Goal: Transaction & Acquisition: Purchase product/service

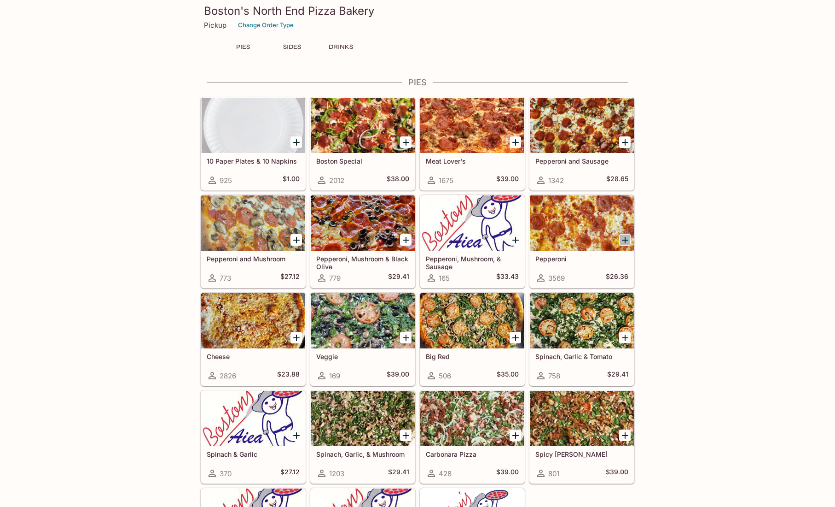
click at [626, 239] on icon "Add Pepperoni" at bounding box center [625, 239] width 11 height 11
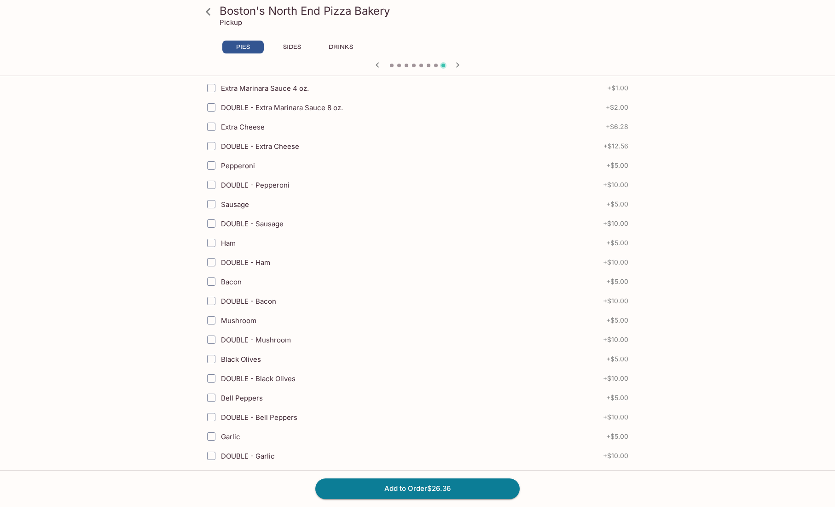
scroll to position [230, 0]
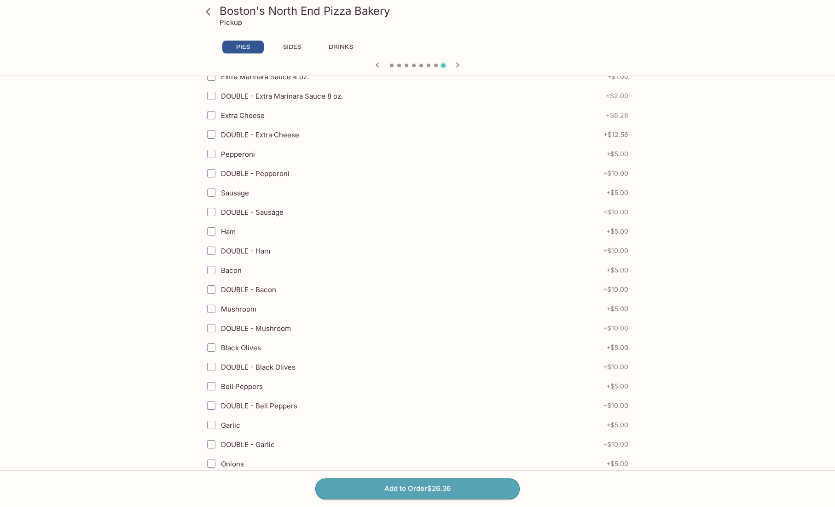
click at [441, 489] on button "Add to Order $26.36" at bounding box center [418, 488] width 204 height 20
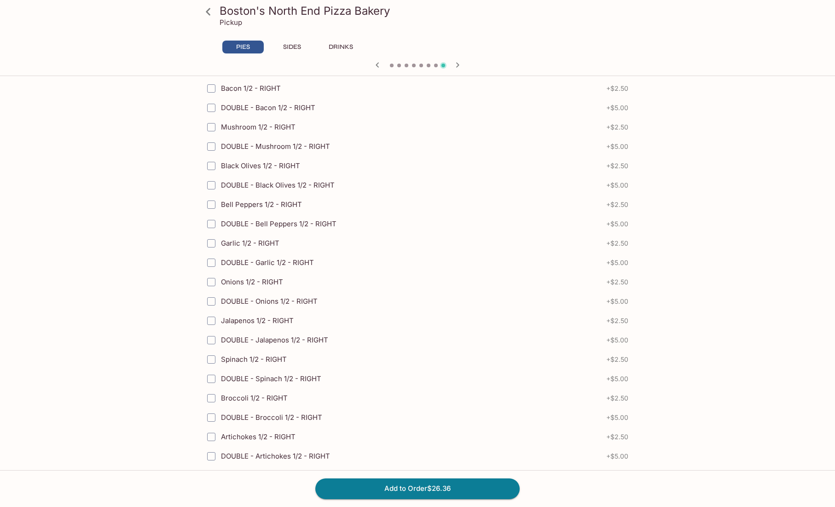
scroll to position [1063, 0]
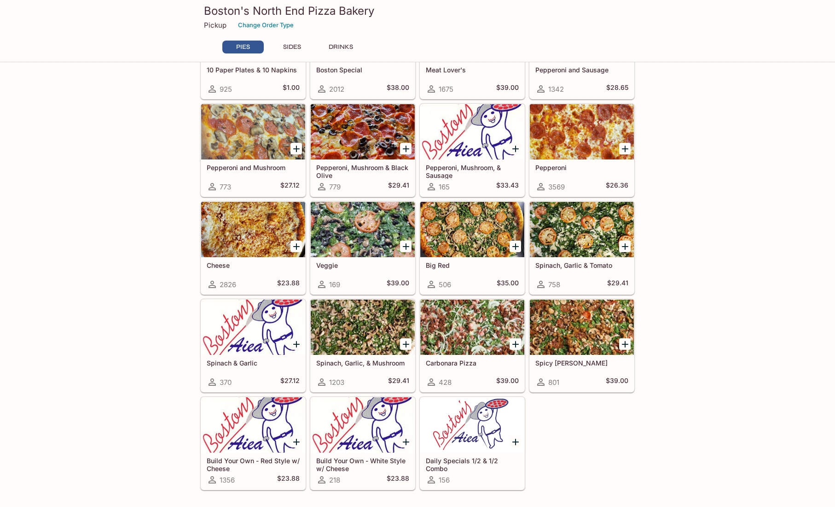
scroll to position [92, 0]
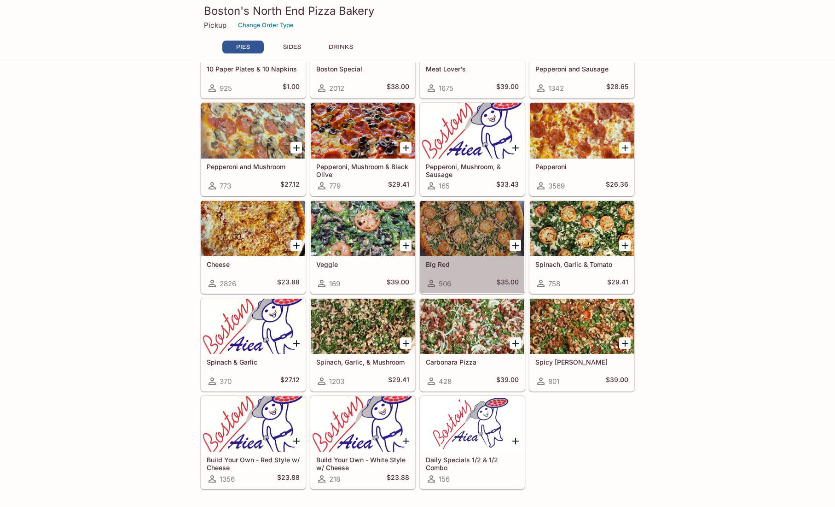
click at [427, 231] on div at bounding box center [473, 228] width 104 height 55
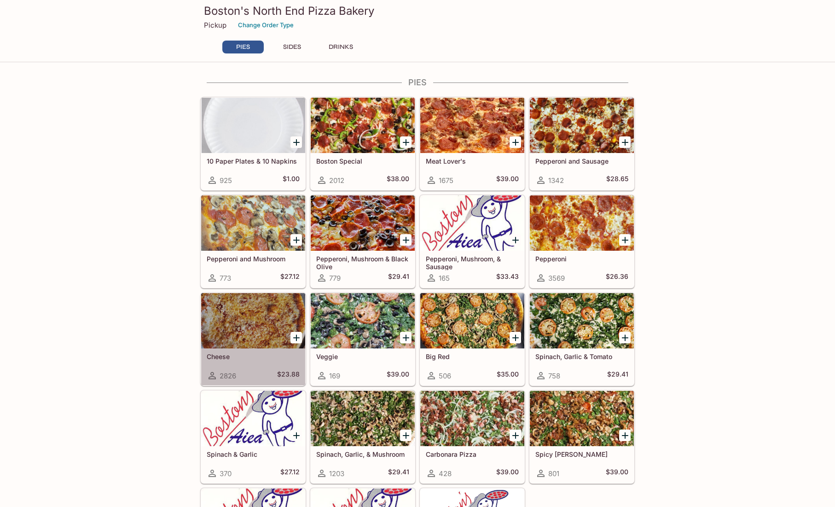
click at [235, 322] on div at bounding box center [253, 320] width 104 height 55
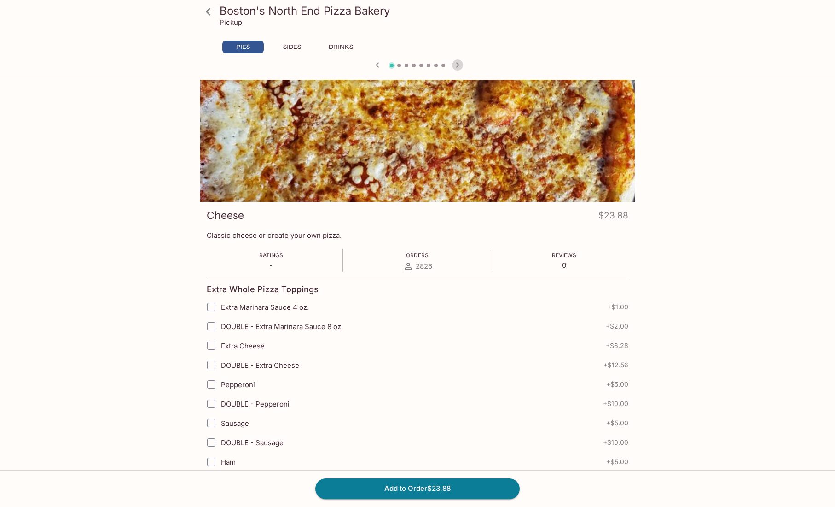
click at [455, 65] on icon "button" at bounding box center [457, 64] width 11 height 11
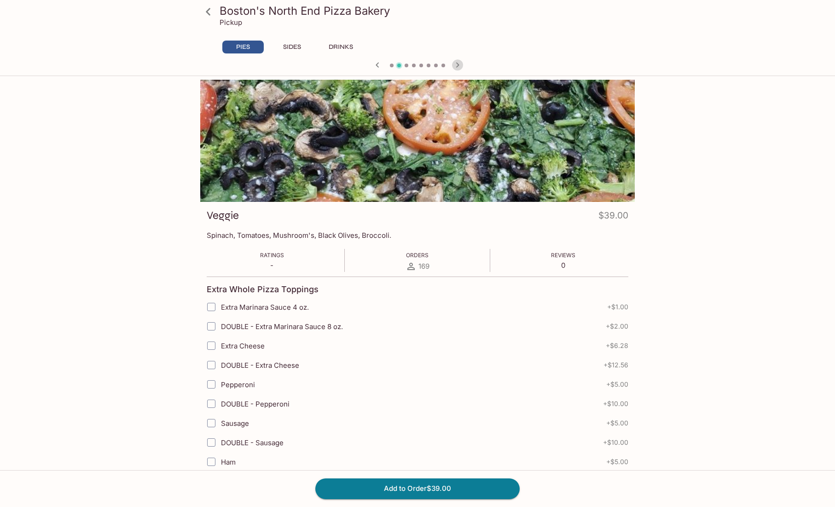
click at [455, 65] on icon "button" at bounding box center [457, 64] width 11 height 11
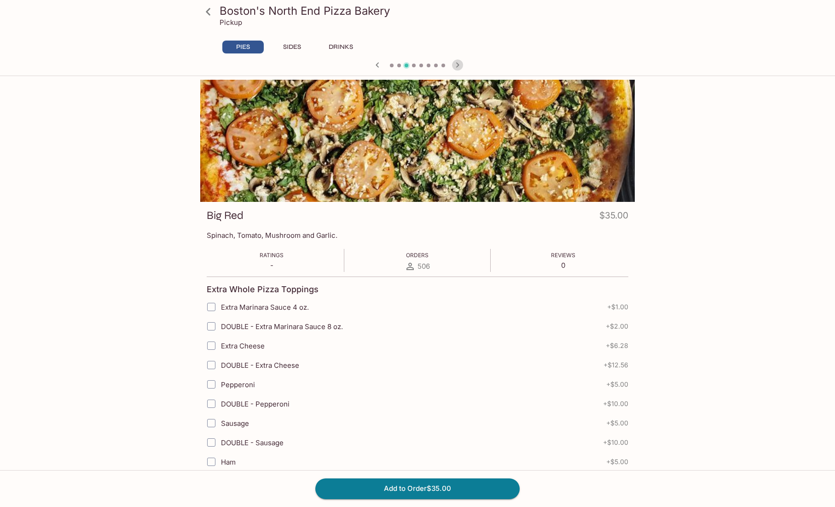
click at [460, 64] on icon "button" at bounding box center [457, 64] width 11 height 11
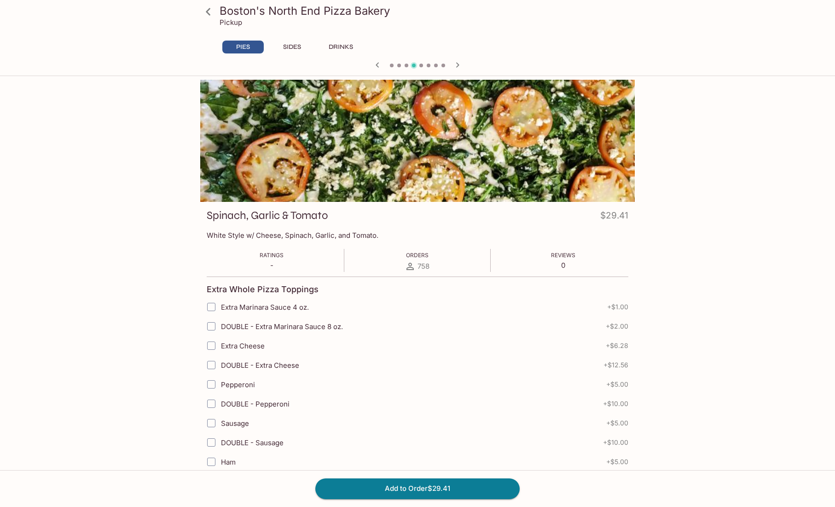
click at [460, 64] on icon "button" at bounding box center [457, 64] width 11 height 11
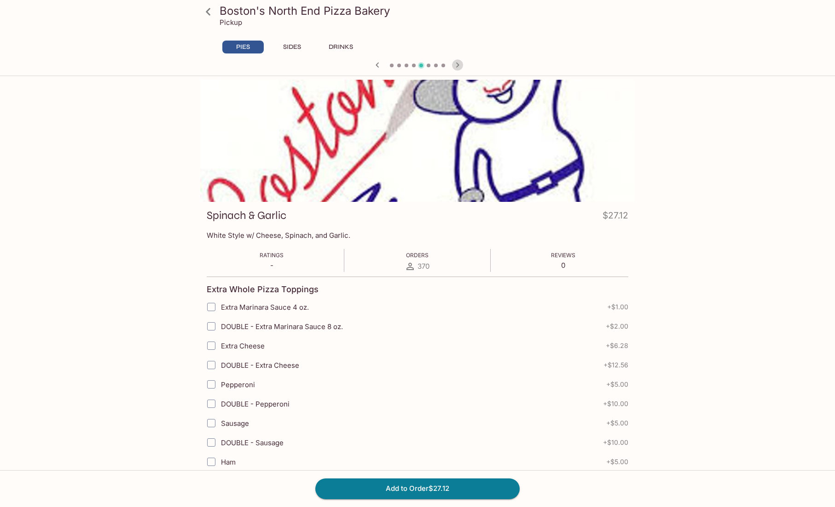
click at [460, 64] on icon "button" at bounding box center [457, 64] width 11 height 11
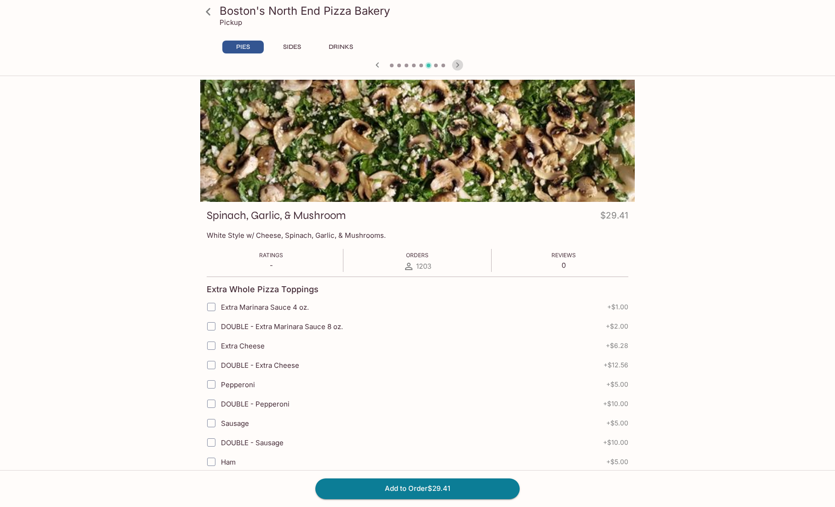
click at [459, 66] on icon "button" at bounding box center [457, 64] width 11 height 11
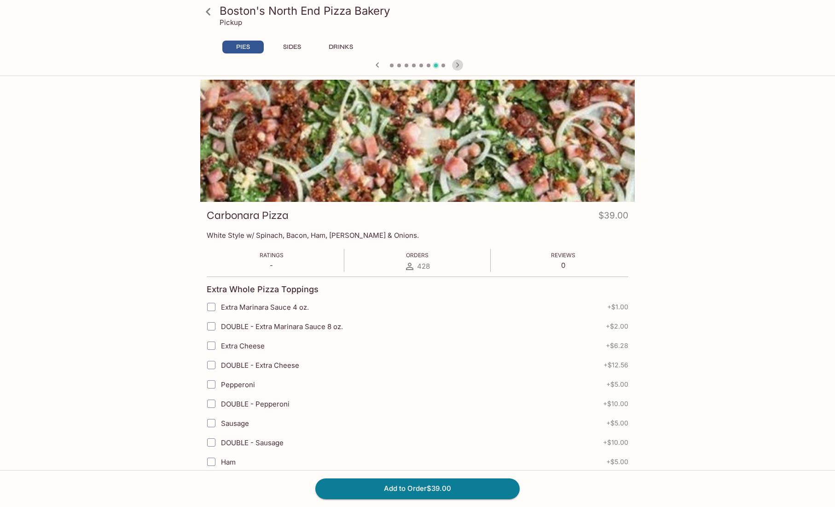
click at [459, 66] on icon "button" at bounding box center [457, 64] width 11 height 11
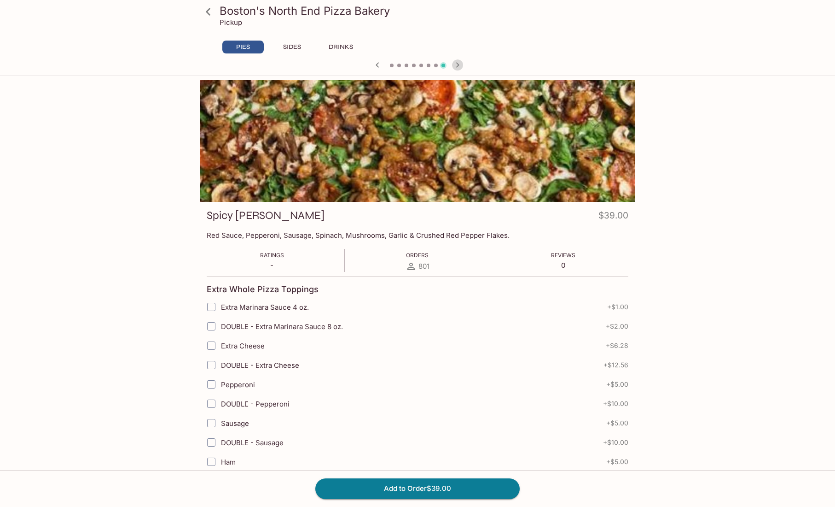
click at [459, 66] on icon "button" at bounding box center [457, 64] width 11 height 11
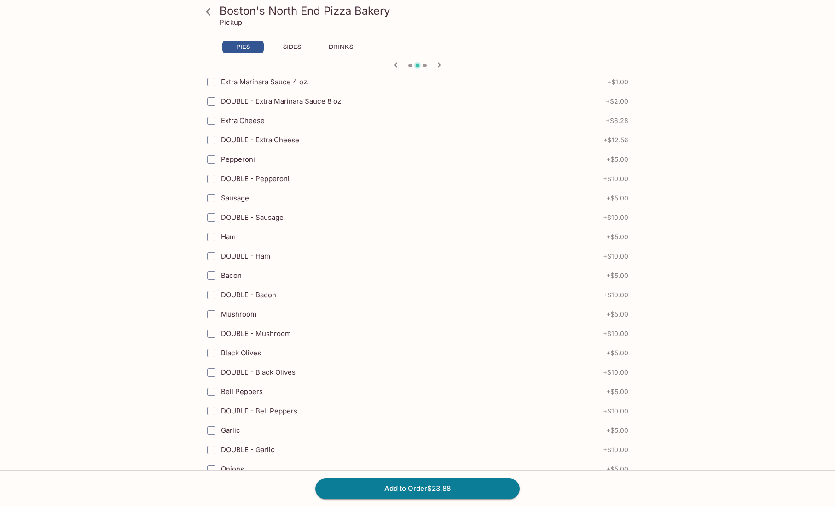
scroll to position [645, 0]
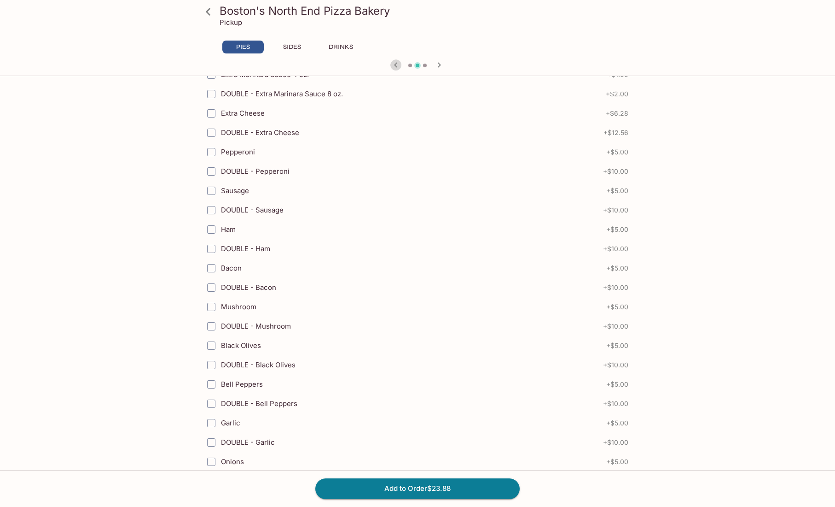
click at [395, 65] on icon "button" at bounding box center [396, 64] width 11 height 11
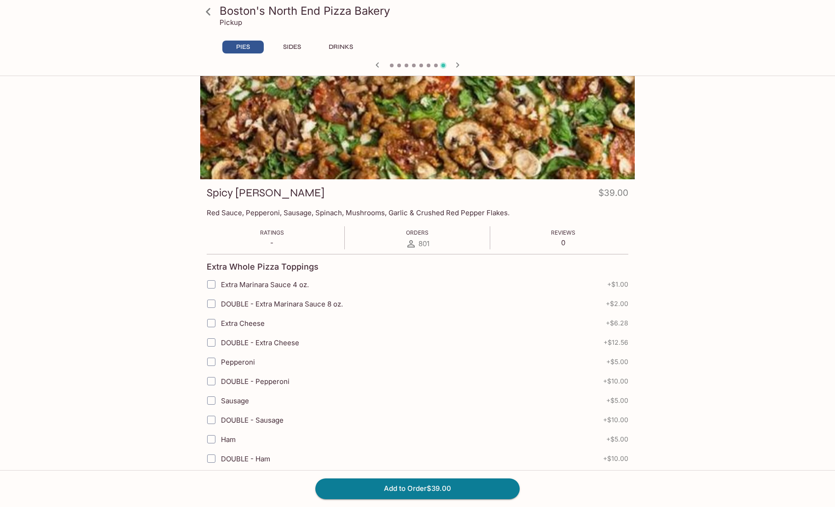
scroll to position [0, 0]
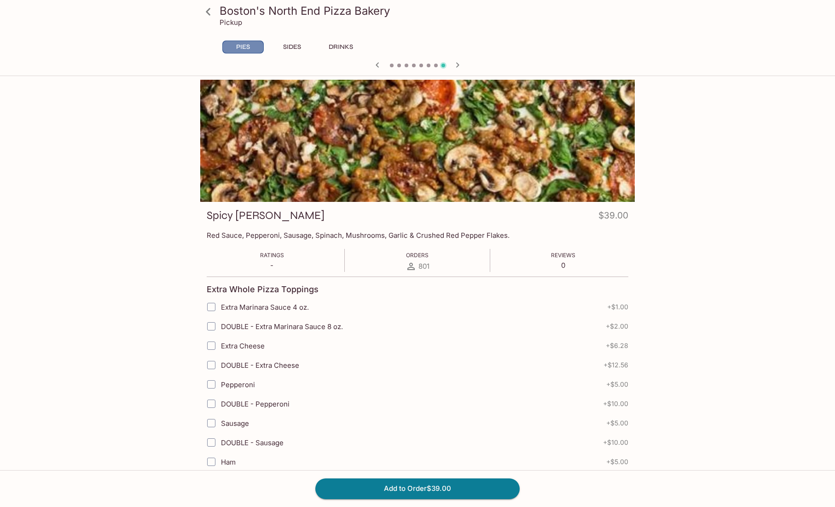
click at [257, 46] on button "PIES" at bounding box center [242, 47] width 41 height 13
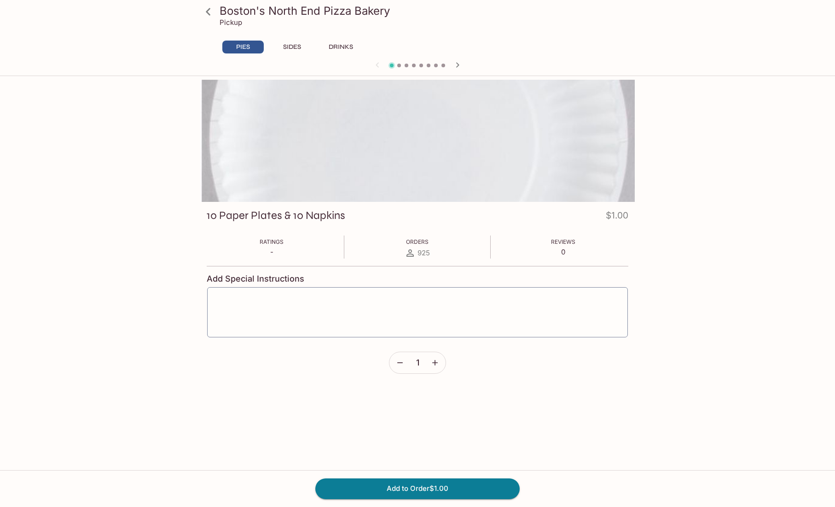
click at [213, 14] on icon at bounding box center [208, 12] width 16 height 16
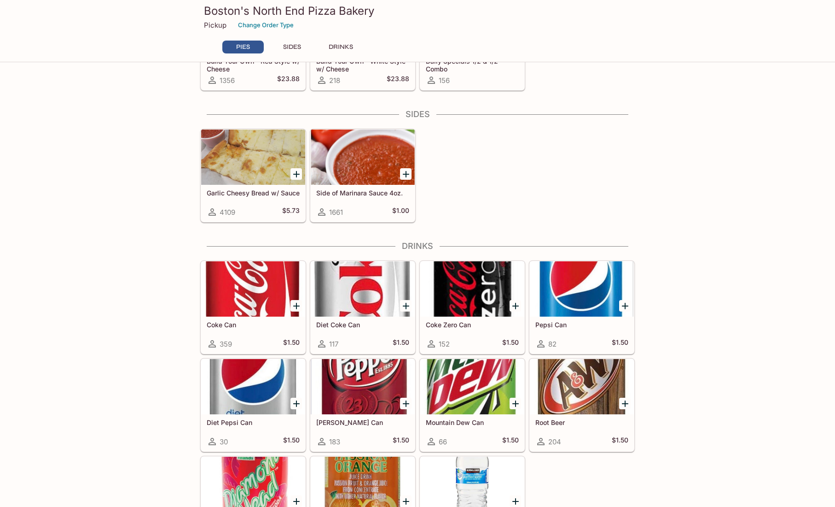
scroll to position [507, 0]
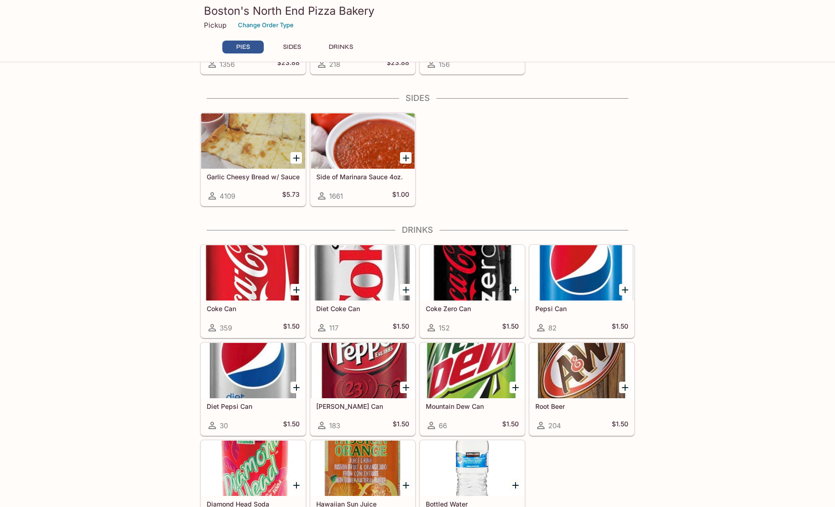
drag, startPoint x: 565, startPoint y: 340, endPoint x: 335, endPoint y: 85, distance: 343.8
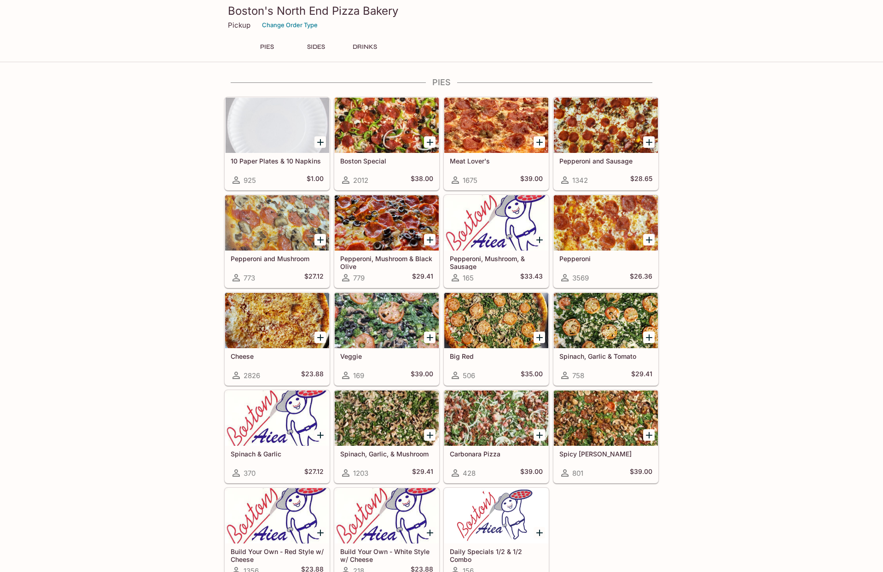
click at [237, 27] on p "Pickup" at bounding box center [239, 25] width 23 height 9
click at [652, 241] on icon "Add Pepperoni" at bounding box center [649, 239] width 11 height 11
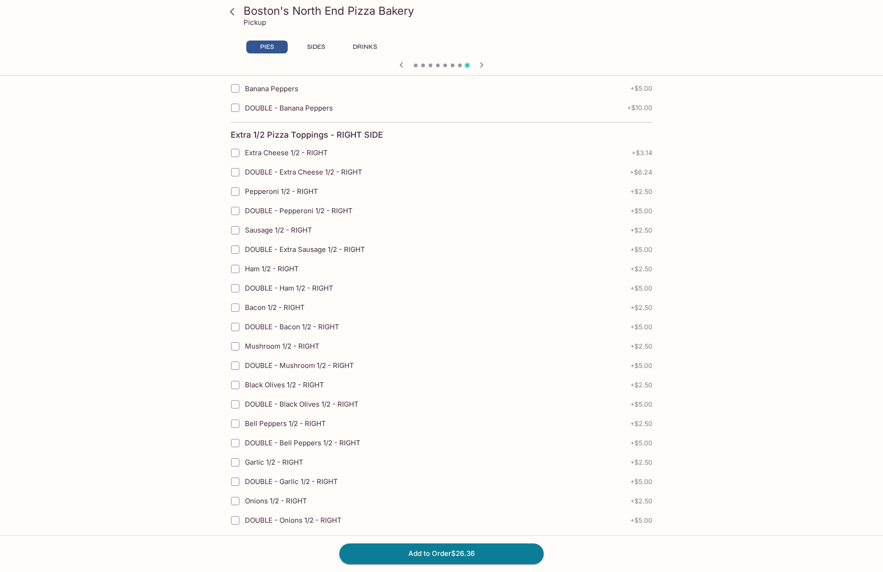
scroll to position [967, 0]
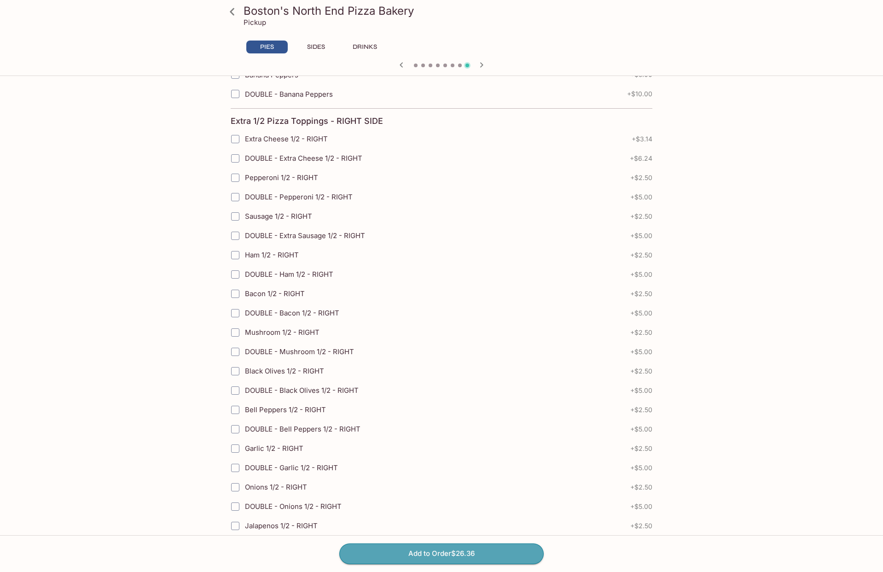
click at [479, 557] on button "Add to Order $26.36" at bounding box center [441, 553] width 204 height 20
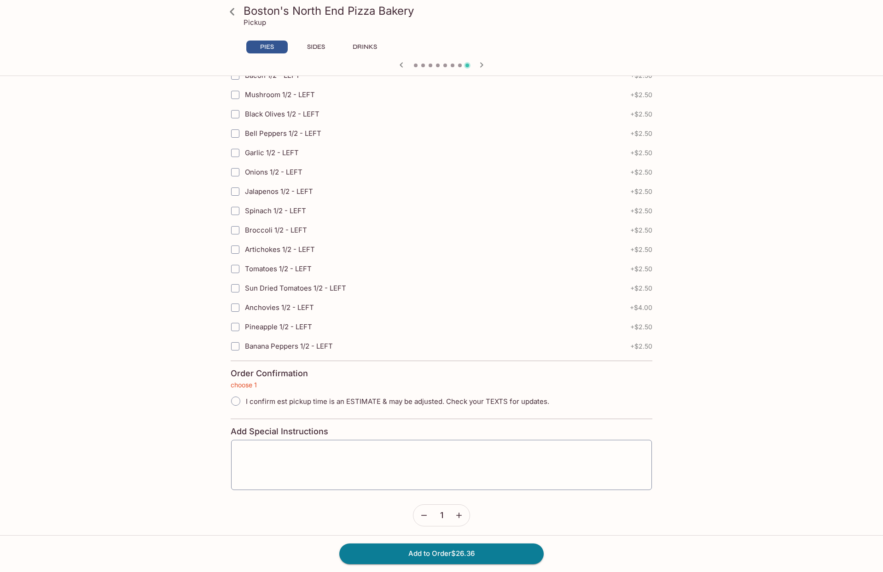
scroll to position [1873, 0]
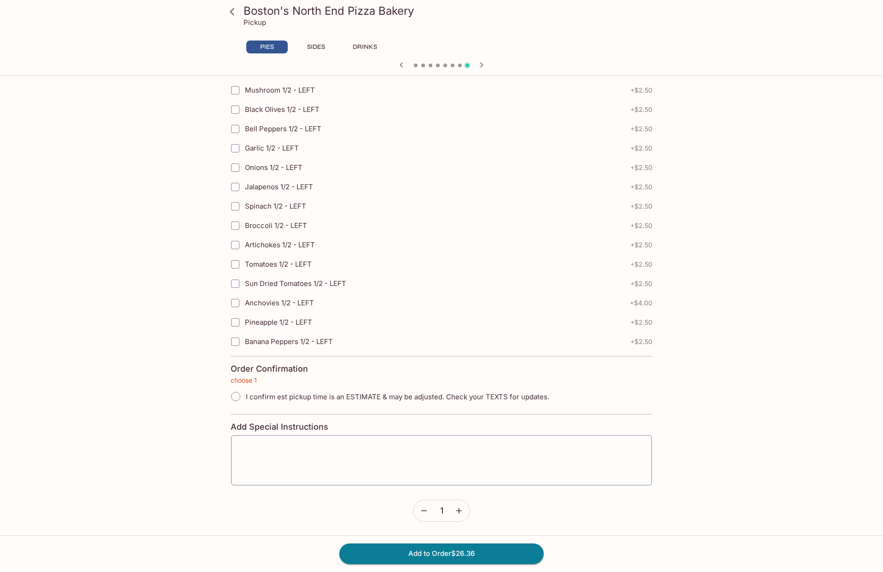
click at [272, 447] on textarea at bounding box center [442, 460] width 408 height 35
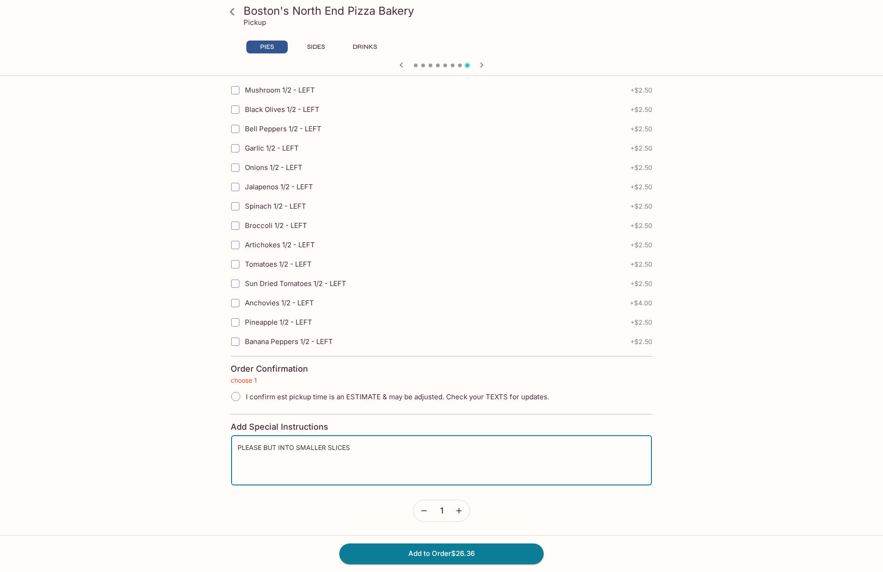
type textarea "PLEASE BUT INTO SMALLER SLICES"
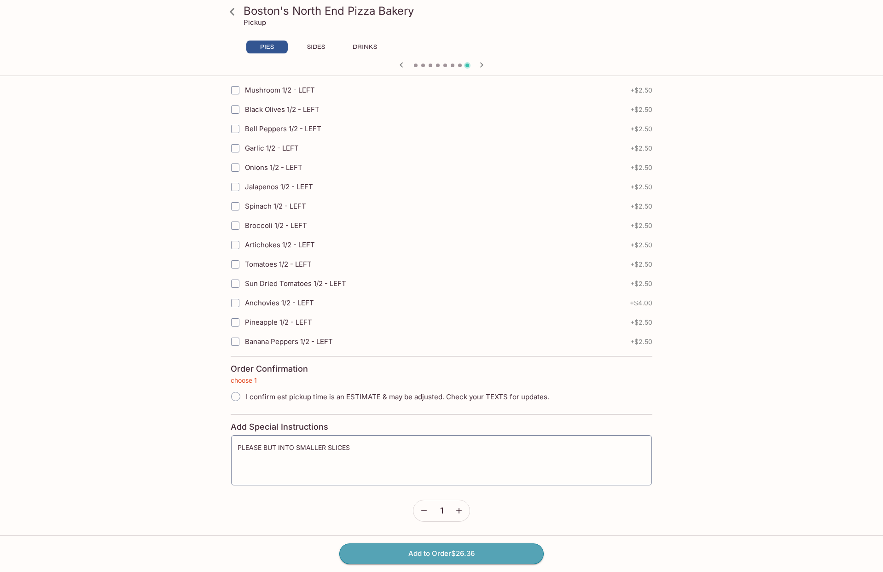
click at [416, 553] on button "Add to Order $26.36" at bounding box center [441, 553] width 204 height 20
click at [467, 557] on button "Add to Order $26.36" at bounding box center [441, 553] width 204 height 20
click at [454, 553] on button "Add to Order $26.36" at bounding box center [441, 553] width 204 height 20
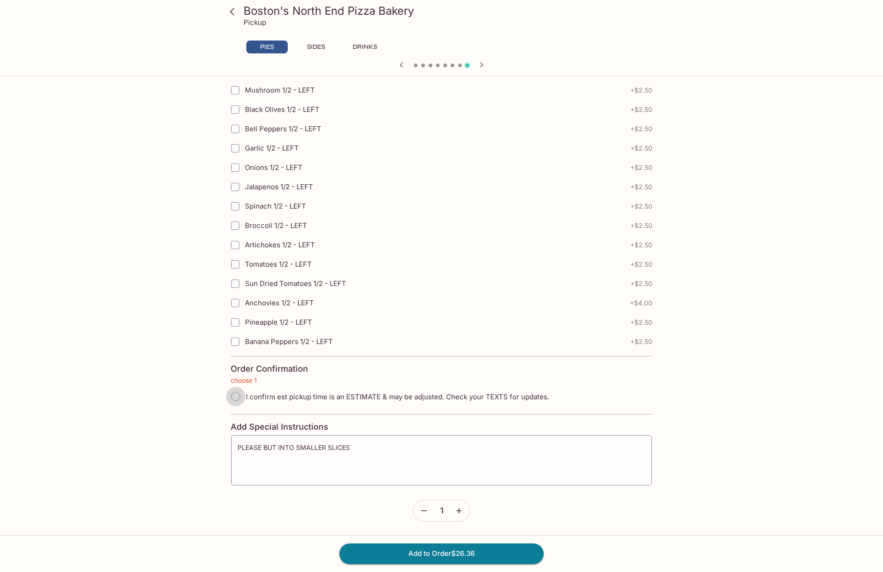
click at [239, 397] on input "I confirm est pickup time is an ESTIMATE & may be adjusted. Check your TEXTS fo…" at bounding box center [235, 396] width 19 height 19
radio input "true"
click at [633, 370] on span "REQUIRED" at bounding box center [635, 371] width 36 height 11
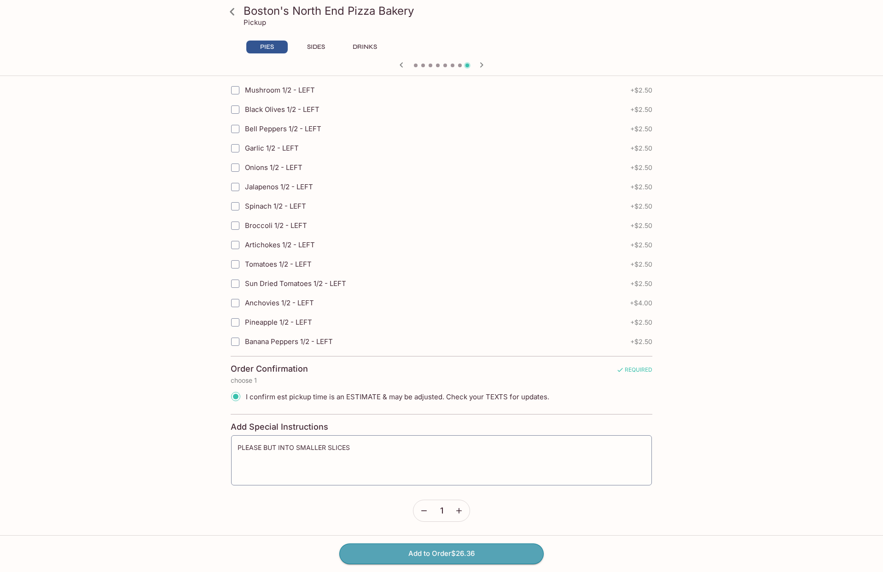
click at [436, 554] on button "Add to Order $26.36" at bounding box center [441, 553] width 204 height 20
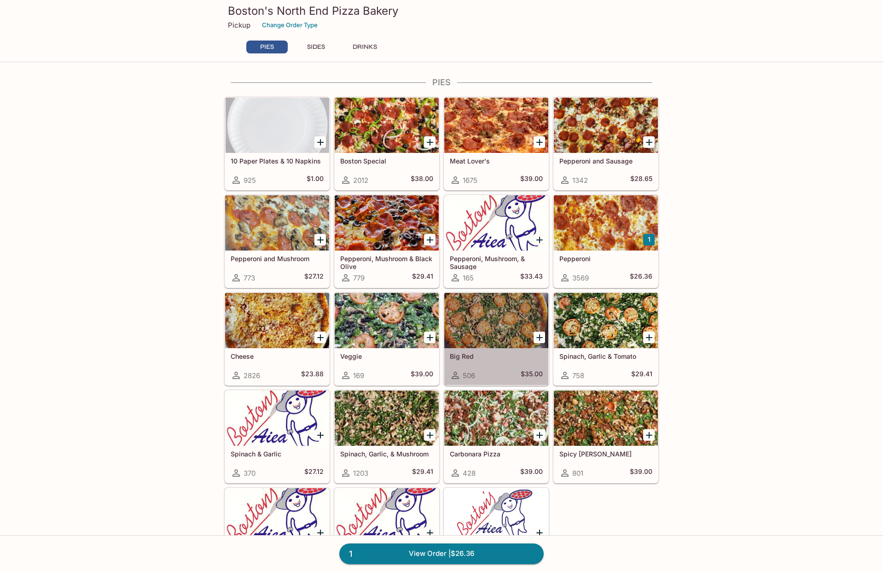
click at [497, 346] on div at bounding box center [496, 320] width 104 height 55
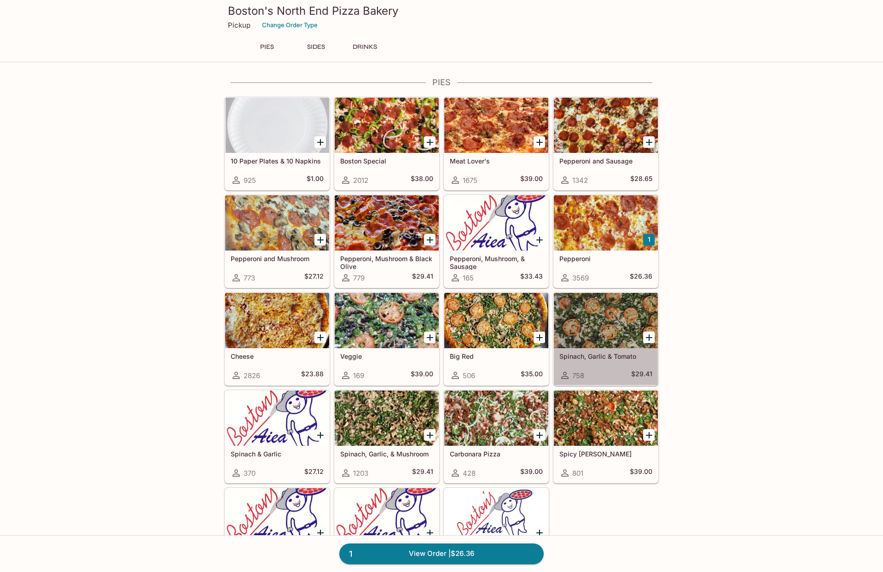
click at [617, 324] on div at bounding box center [606, 320] width 104 height 55
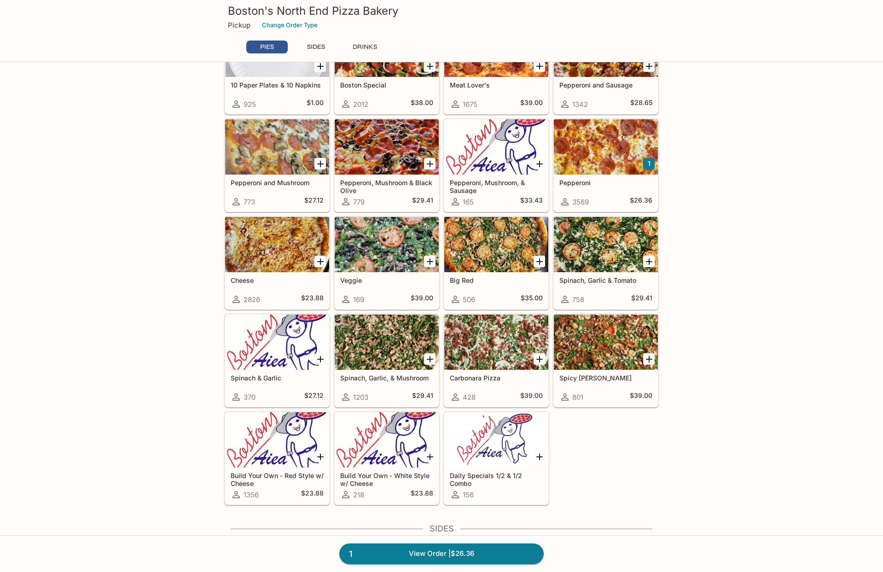
scroll to position [92, 0]
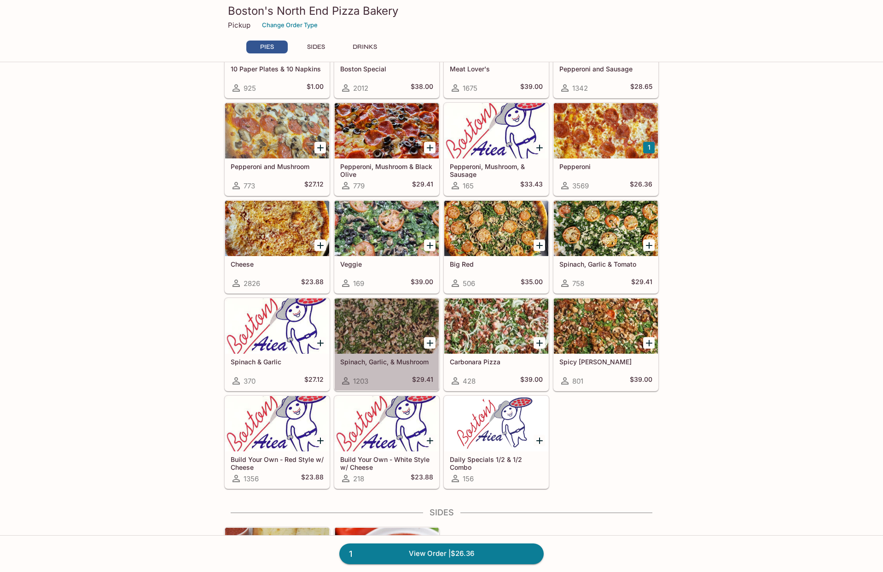
click at [386, 345] on div at bounding box center [387, 325] width 104 height 55
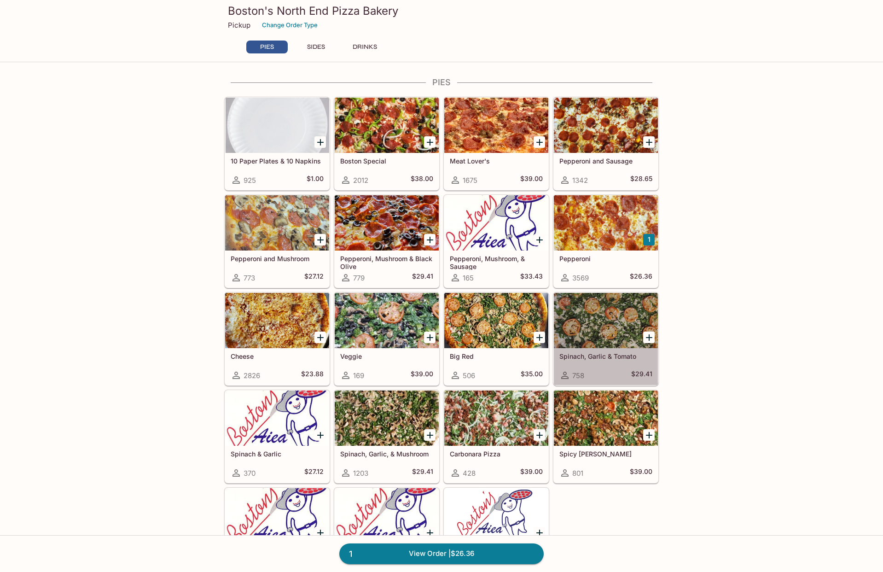
click at [608, 319] on div at bounding box center [606, 320] width 104 height 55
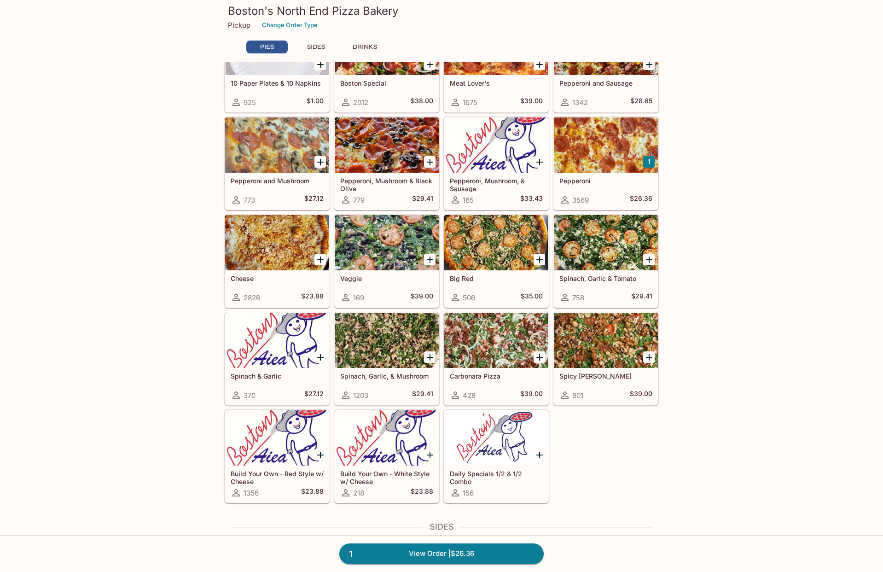
scroll to position [92, 0]
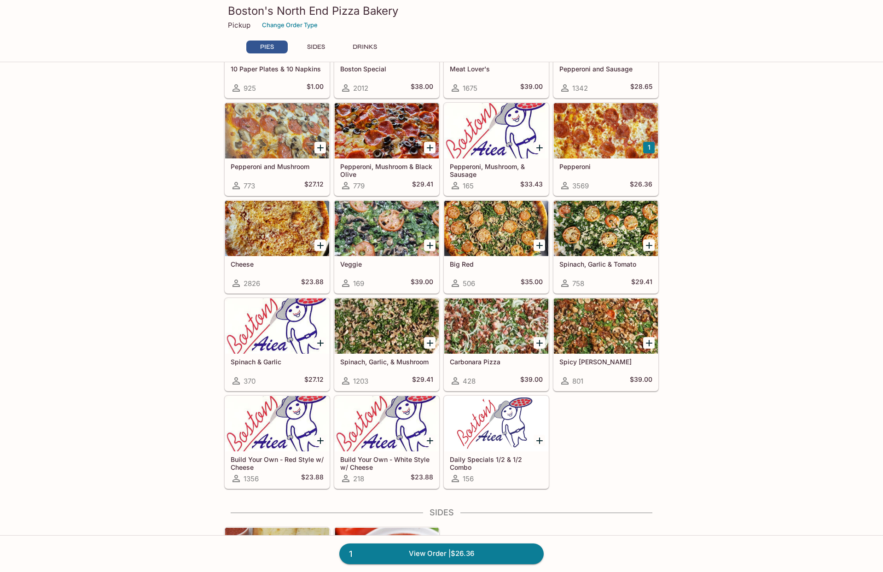
click at [375, 331] on div at bounding box center [387, 325] width 104 height 55
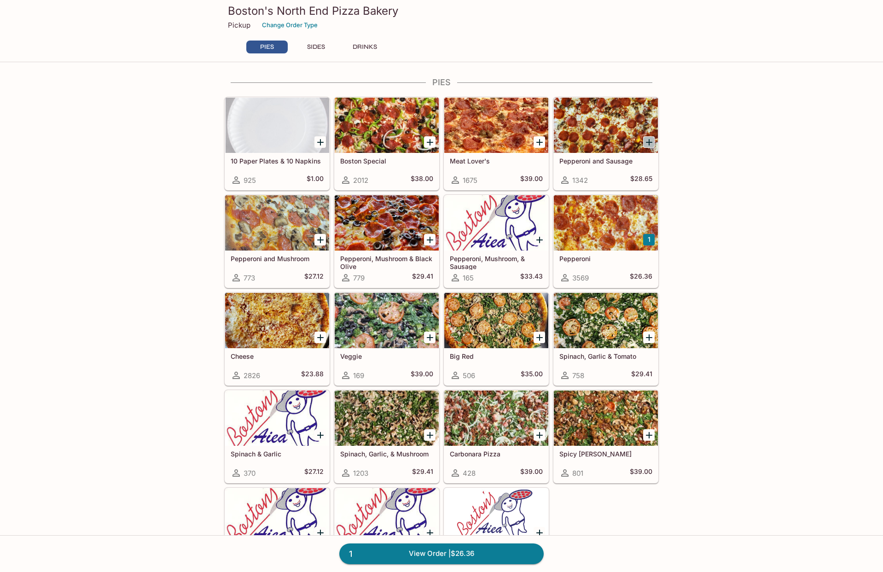
click at [649, 142] on icon "Add Pepperoni and Sausage" at bounding box center [649, 142] width 6 height 6
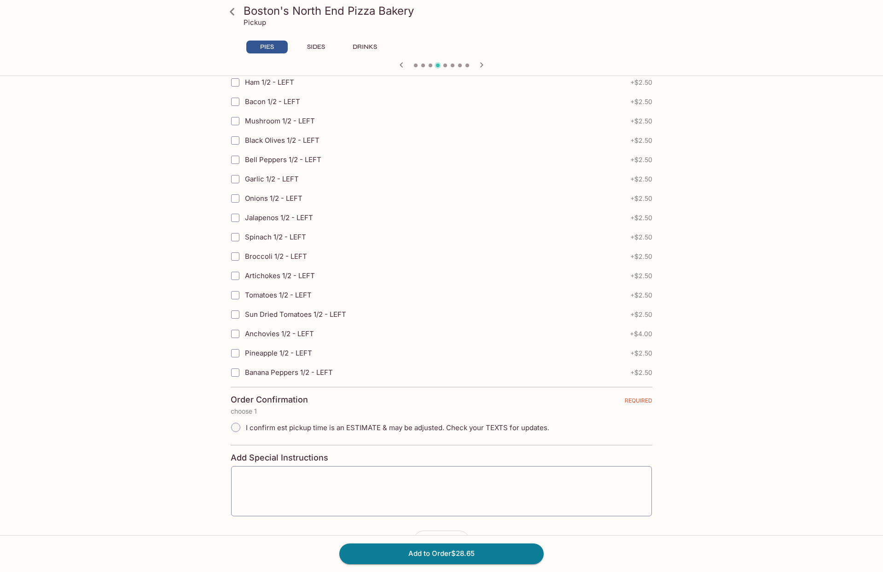
scroll to position [1873, 0]
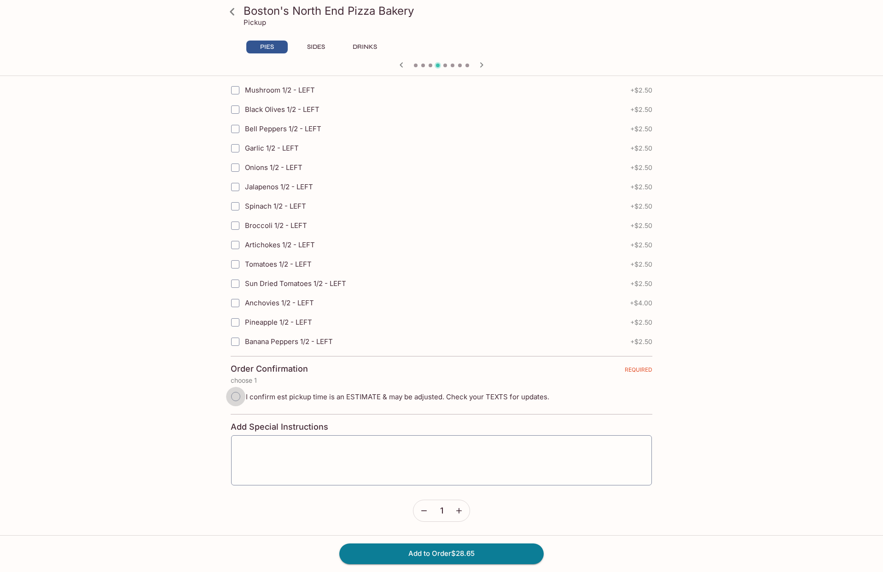
click at [234, 396] on input "I confirm est pickup time is an ESTIMATE & may be adjusted. Check your TEXTS fo…" at bounding box center [235, 396] width 19 height 19
radio input "true"
click at [257, 441] on div "x ​" at bounding box center [442, 460] width 422 height 51
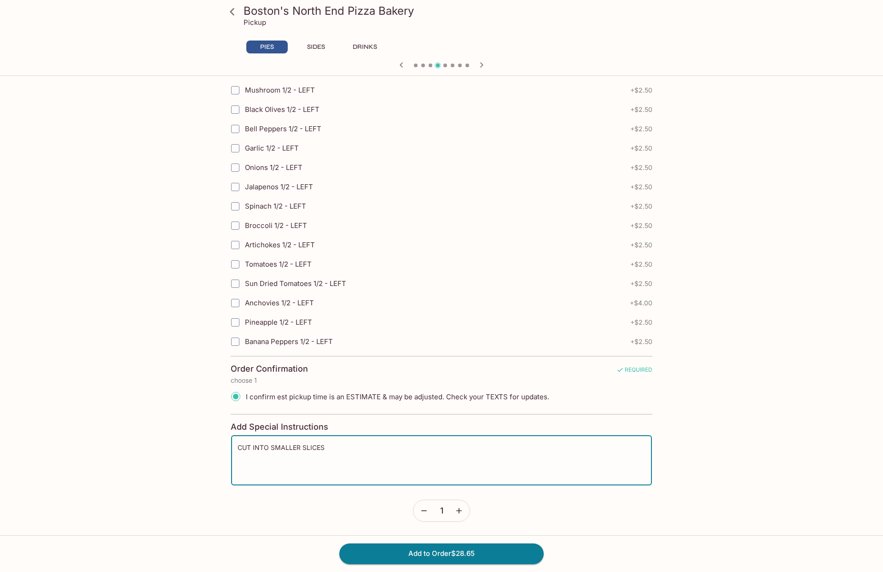
type textarea "CUT INTO SMALLER SLICES"
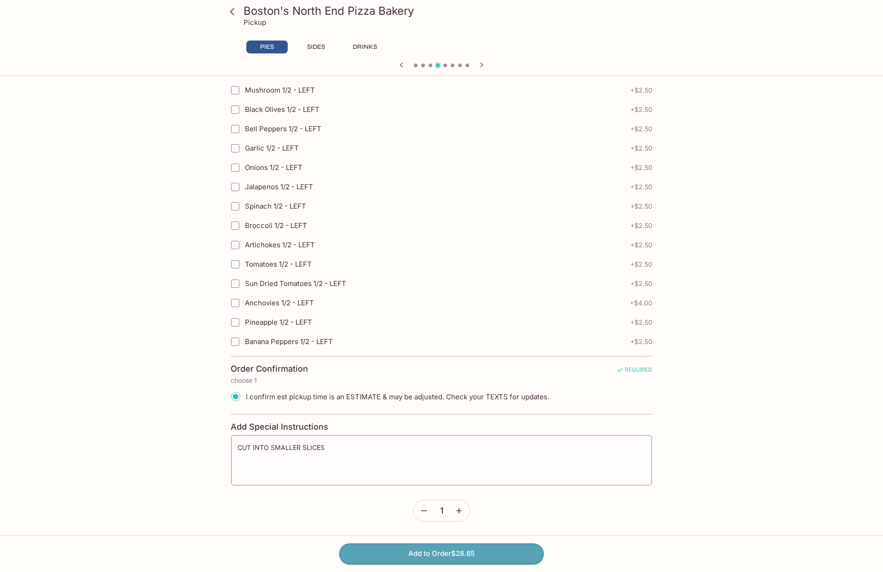
click at [395, 555] on button "Add to Order $28.65" at bounding box center [441, 553] width 204 height 20
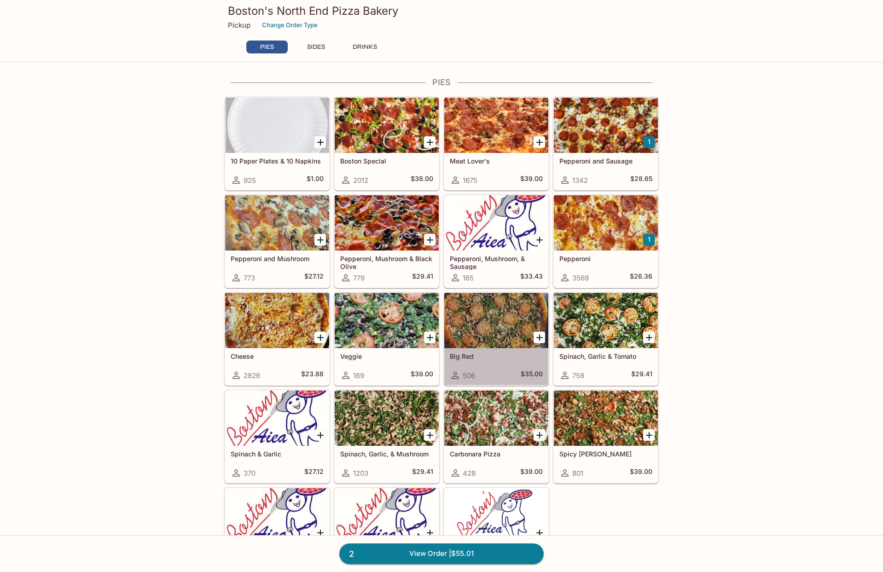
click at [491, 335] on div at bounding box center [496, 320] width 104 height 55
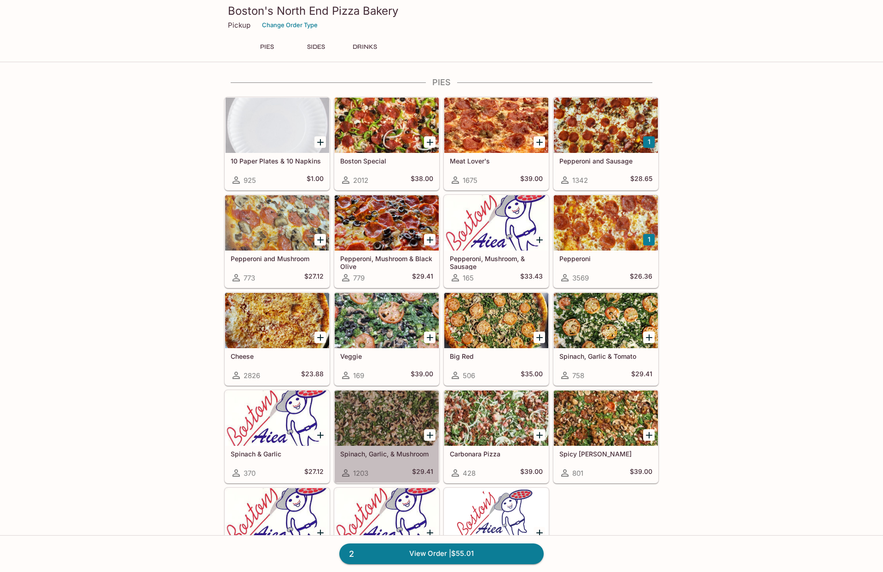
click at [400, 438] on div at bounding box center [387, 418] width 104 height 55
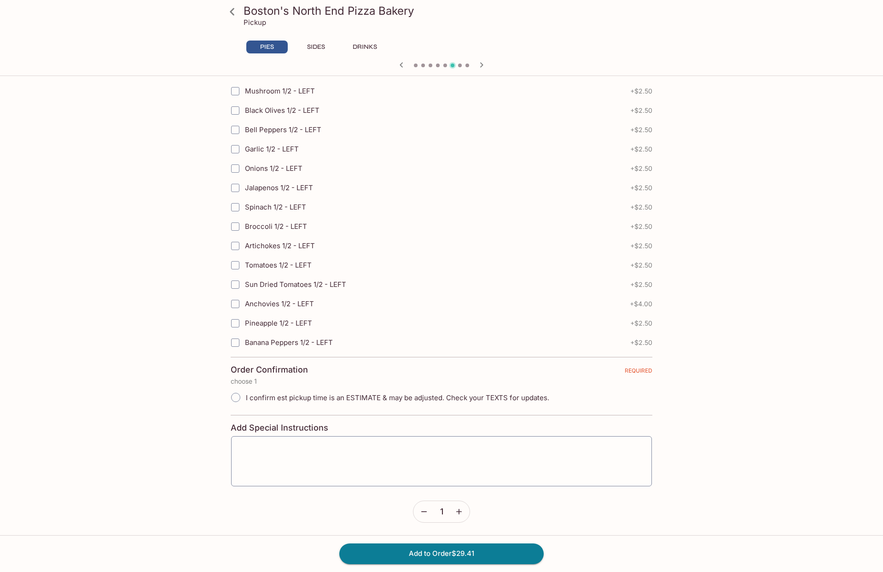
scroll to position [1873, 0]
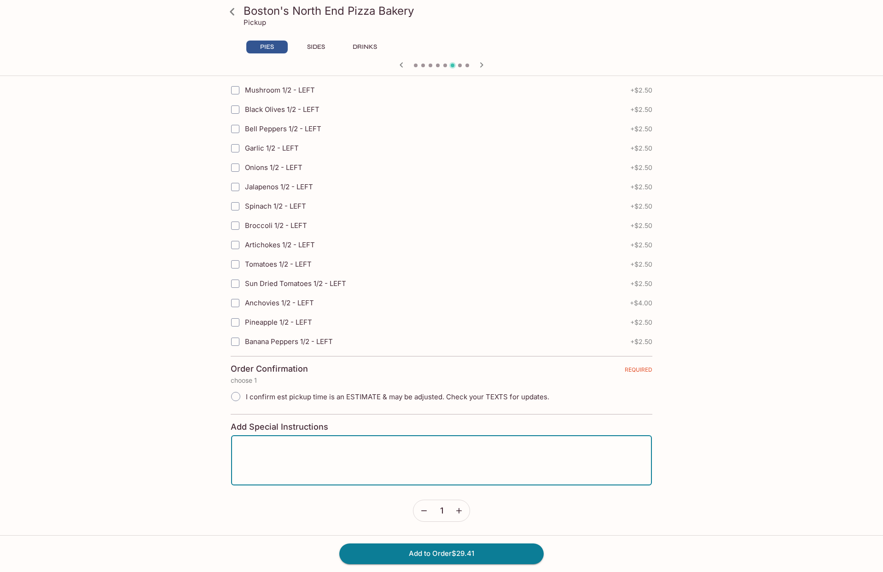
click at [443, 456] on textarea at bounding box center [442, 460] width 408 height 35
type textarea "CUT INTO SMALLER SLICES"
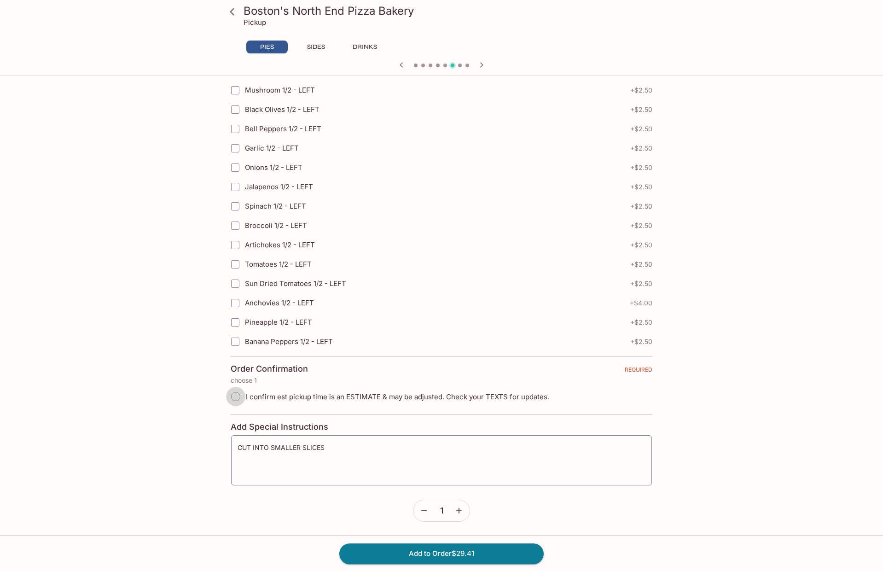
click at [234, 392] on input "I confirm est pickup time is an ESTIMATE & may be adjusted. Check your TEXTS fo…" at bounding box center [235, 396] width 19 height 19
radio input "true"
click at [385, 555] on button "Add to Order $29.41" at bounding box center [441, 553] width 204 height 20
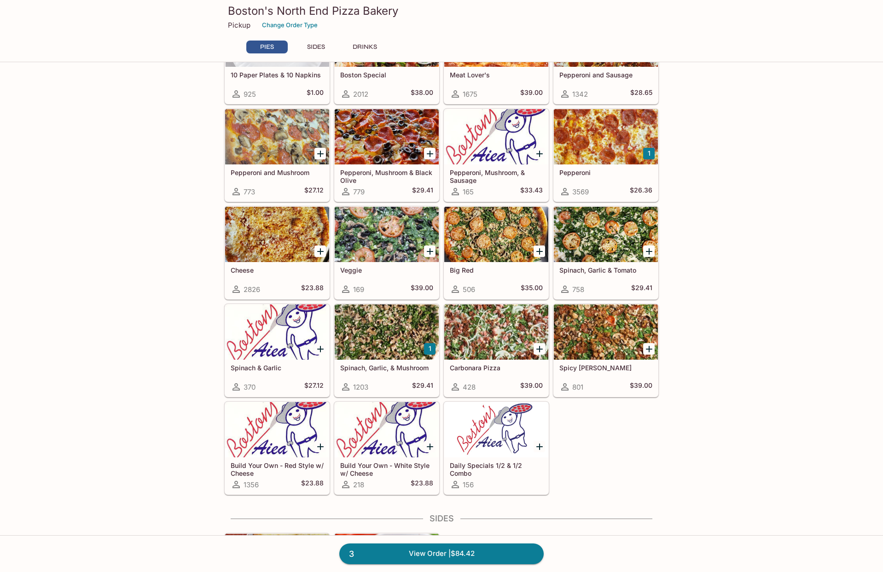
scroll to position [184, 0]
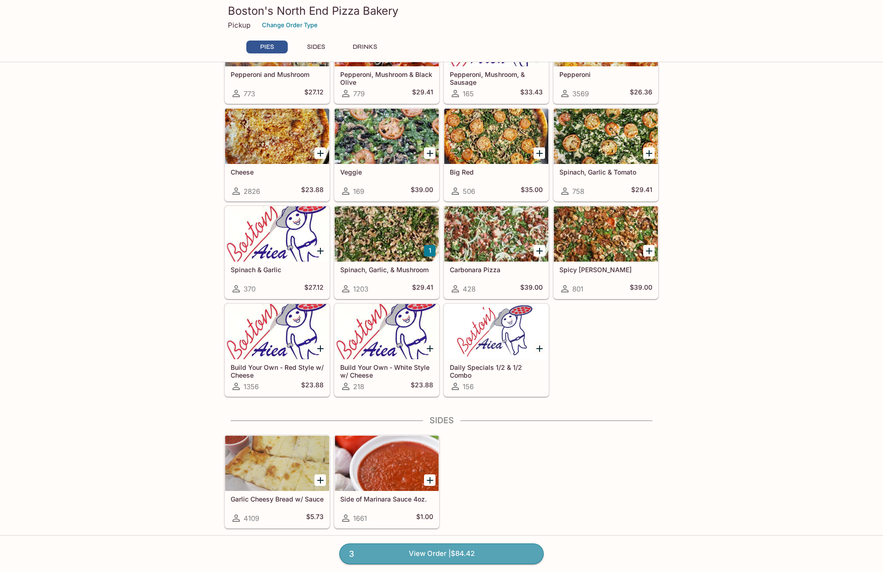
click at [424, 549] on link "3 View Order | $84.42" at bounding box center [441, 553] width 204 height 20
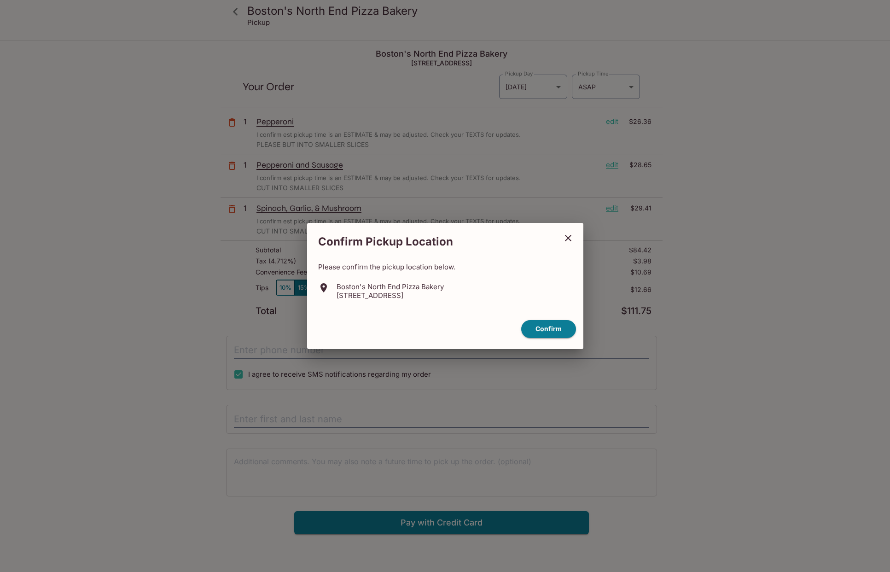
click at [543, 85] on div "Confirm Pickup Location Please confirm the pickup location below. [GEOGRAPHIC_D…" at bounding box center [445, 286] width 890 height 572
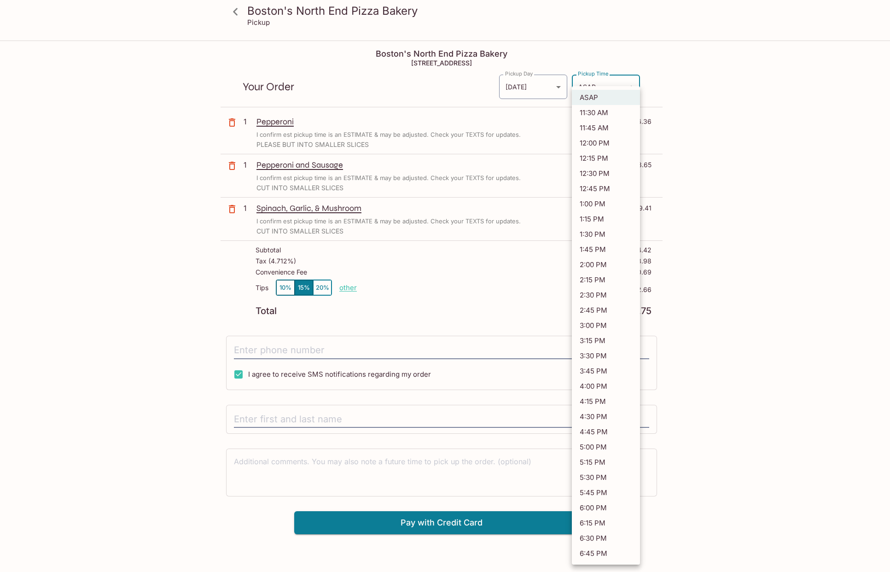
click at [623, 86] on body "Boston's North End Pizza Bakery Pickup Boston's North End Pizza Bakery [STREET_…" at bounding box center [445, 327] width 890 height 572
click at [588, 419] on li "4:30 PM" at bounding box center [606, 416] width 68 height 15
type input "[DATE]T02:30:46.000000Z"
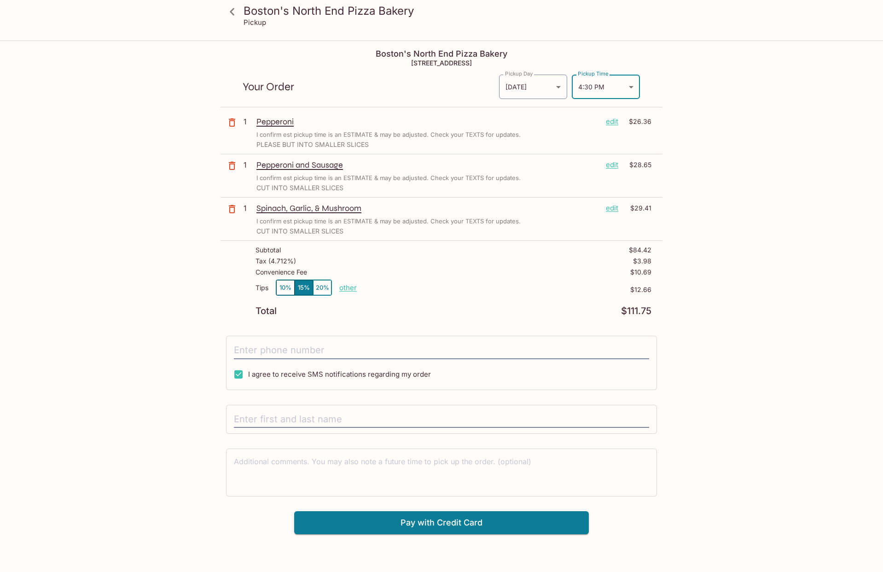
click at [280, 290] on button "10%" at bounding box center [285, 287] width 18 height 15
click at [611, 166] on p "edit" at bounding box center [612, 165] width 12 height 10
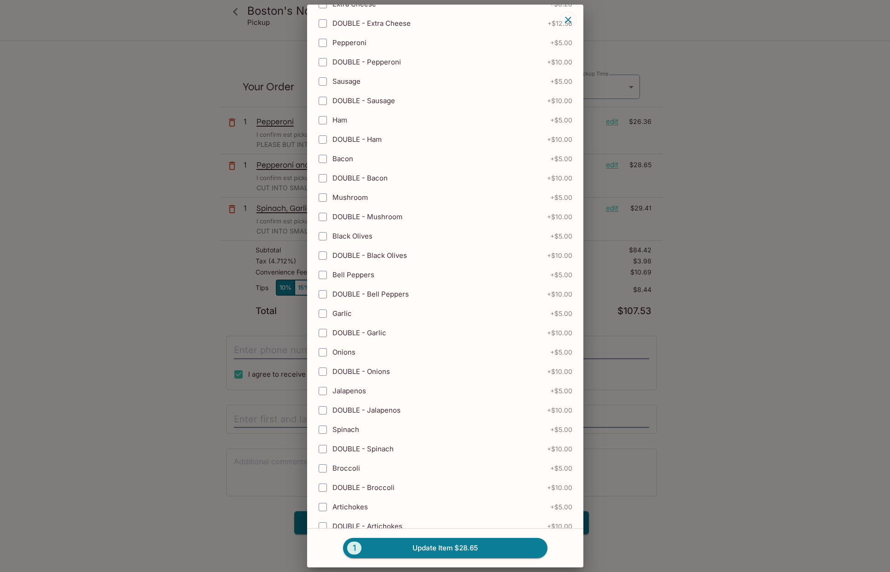
scroll to position [138, 0]
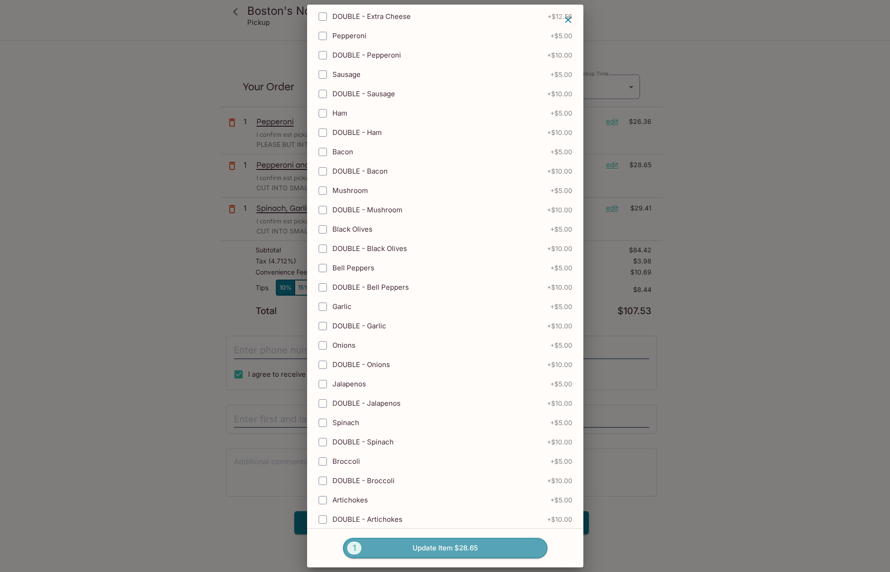
click at [356, 549] on span "1" at bounding box center [354, 548] width 14 height 13
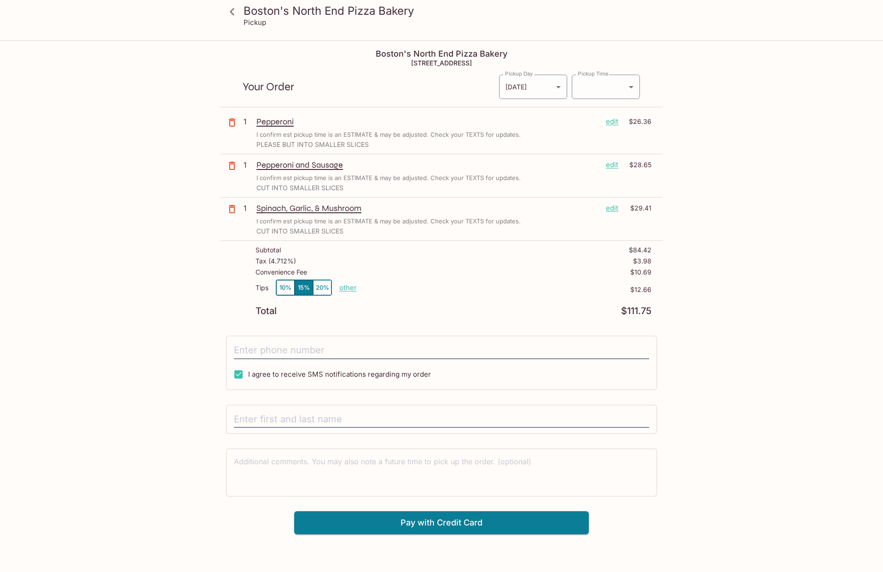
click at [609, 166] on p "edit" at bounding box center [612, 165] width 12 height 10
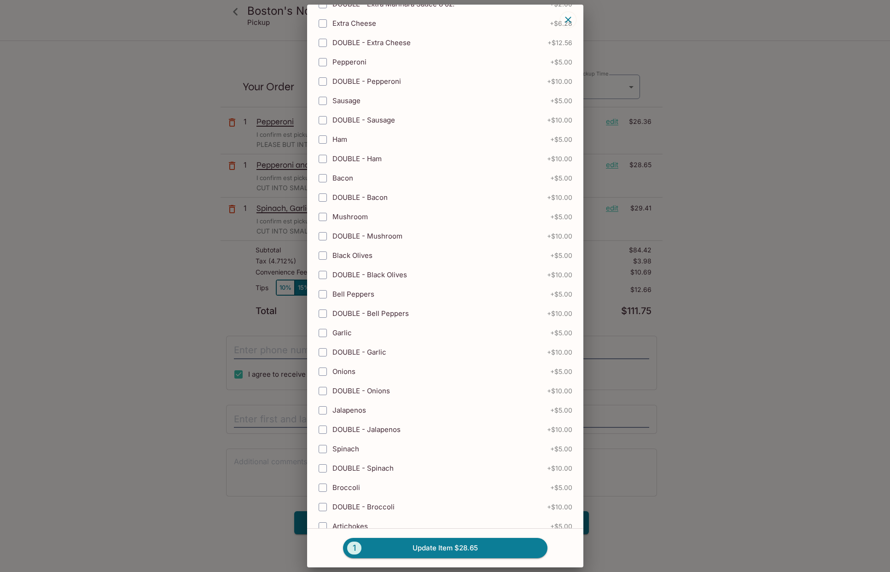
scroll to position [0, 0]
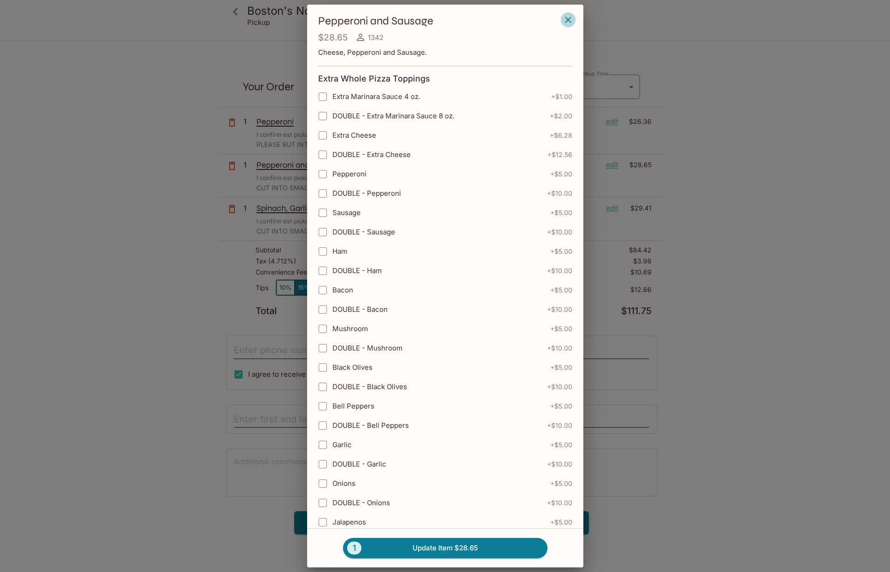
click at [572, 18] on icon "button" at bounding box center [568, 19] width 11 height 11
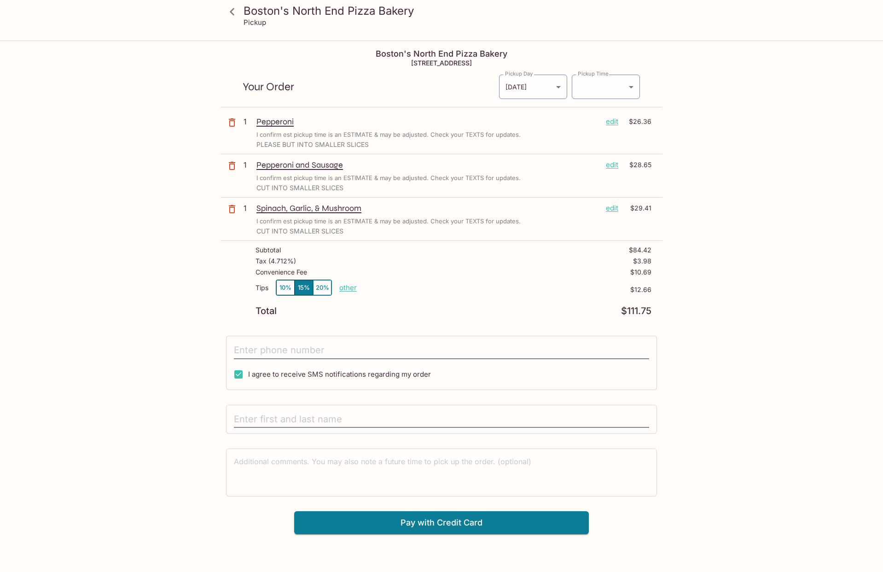
click at [271, 120] on p "Pepperoni" at bounding box center [428, 122] width 342 height 10
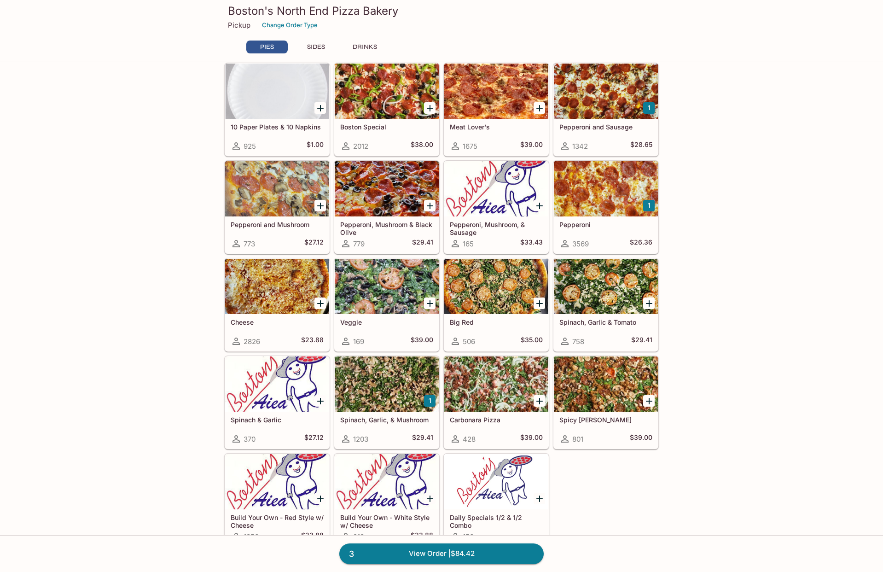
scroll to position [4, 0]
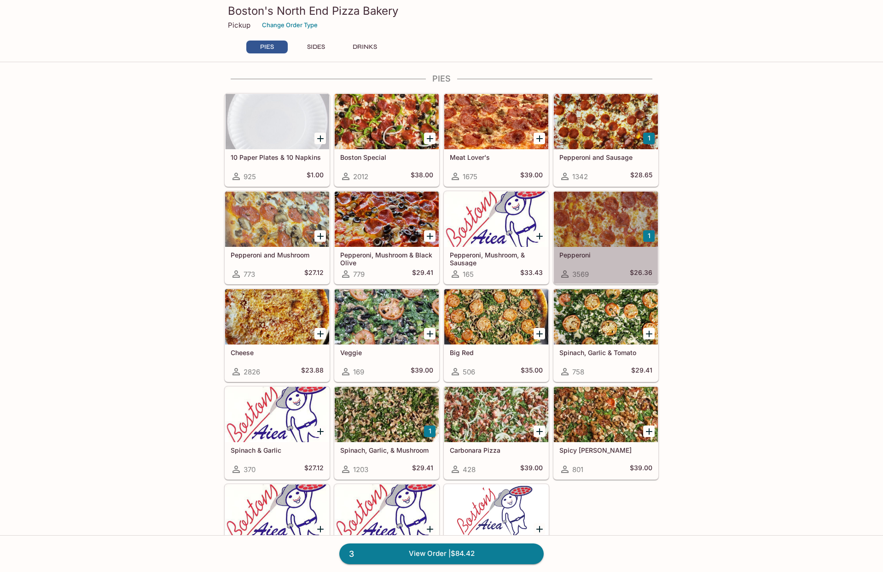
click at [590, 224] on div at bounding box center [606, 219] width 104 height 55
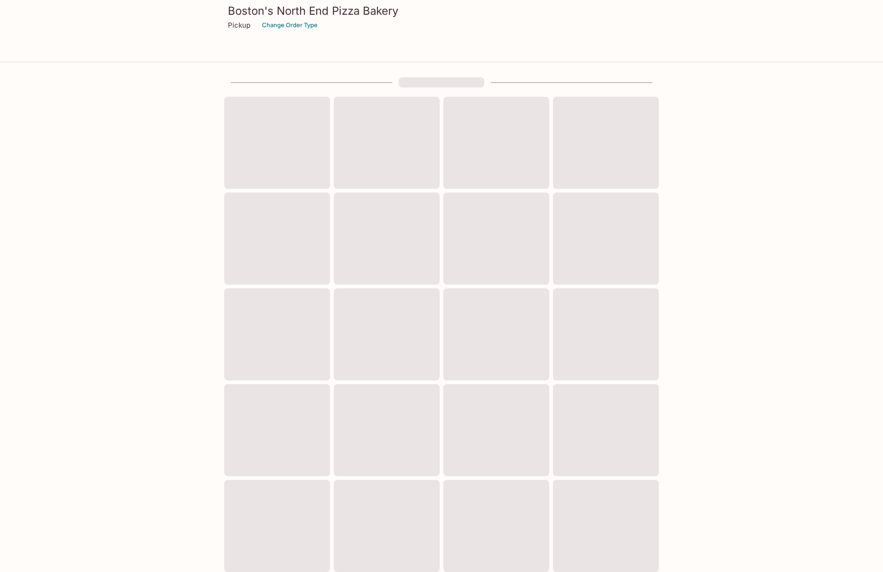
scroll to position [4, 0]
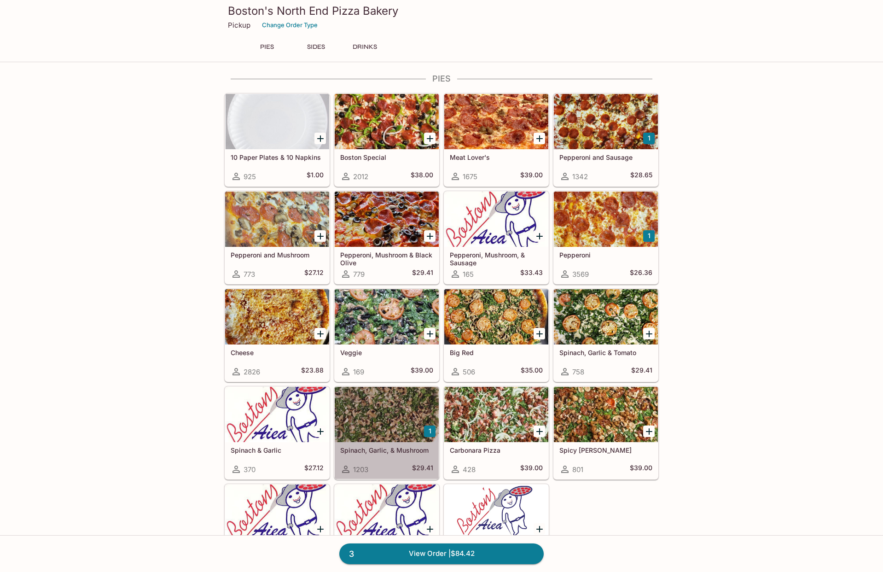
click at [386, 421] on div at bounding box center [387, 414] width 104 height 55
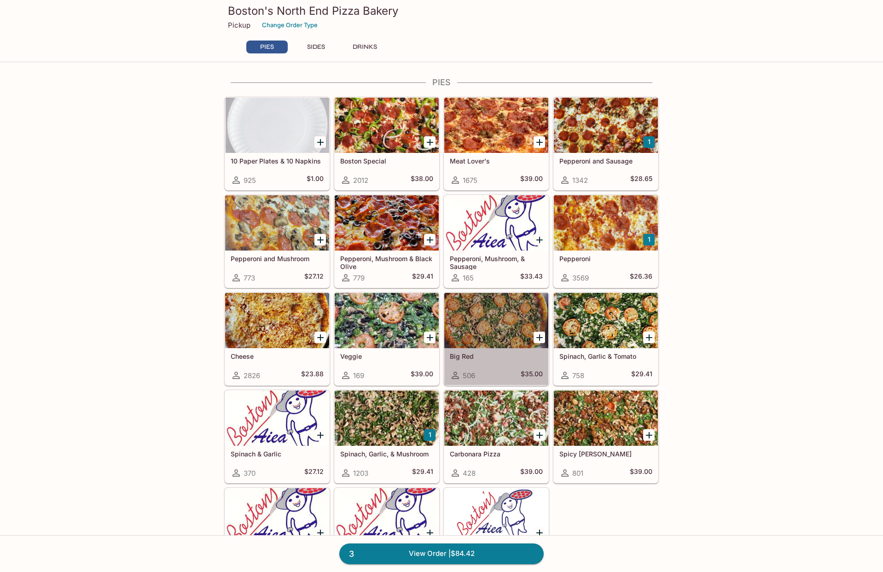
click at [499, 332] on div at bounding box center [496, 320] width 104 height 55
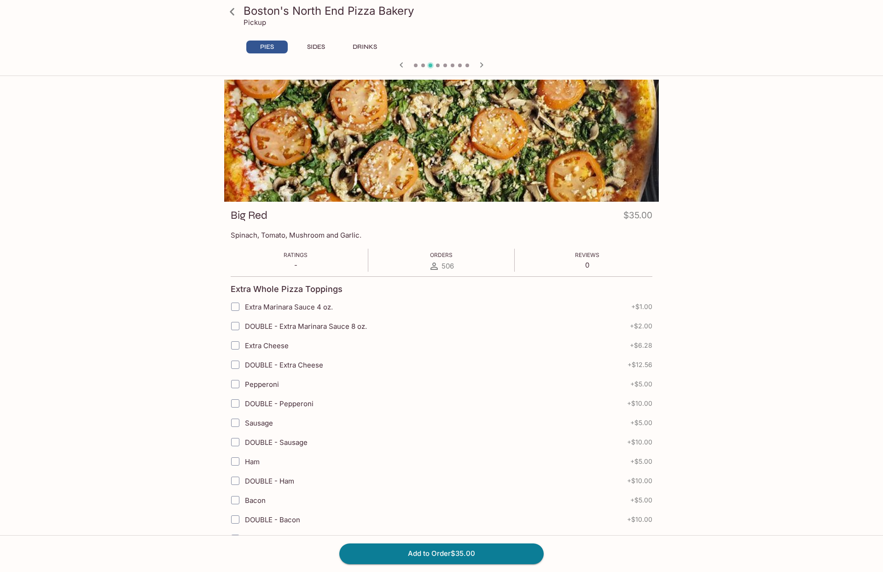
click at [244, 11] on h3 "Boston's North End Pizza Bakery" at bounding box center [450, 11] width 412 height 14
click at [237, 13] on icon at bounding box center [232, 12] width 16 height 16
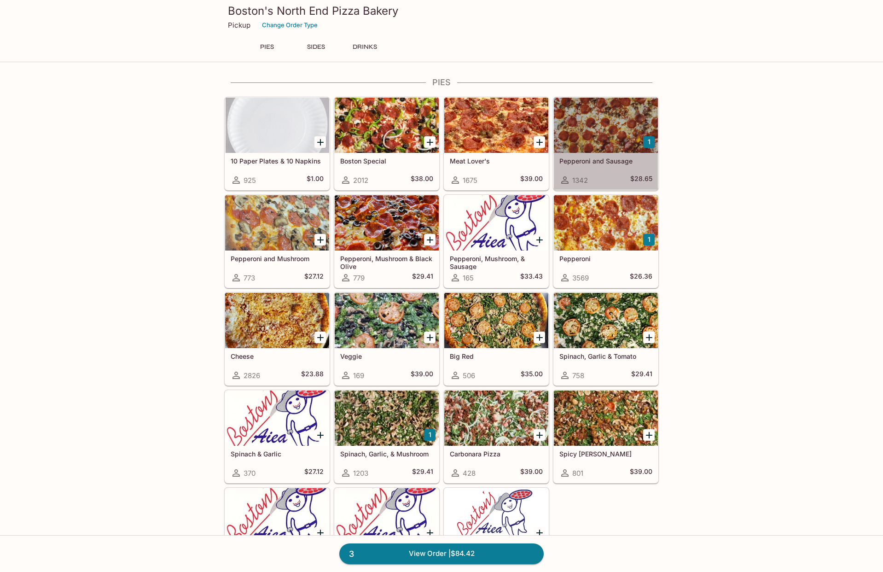
click at [607, 137] on div at bounding box center [606, 125] width 104 height 55
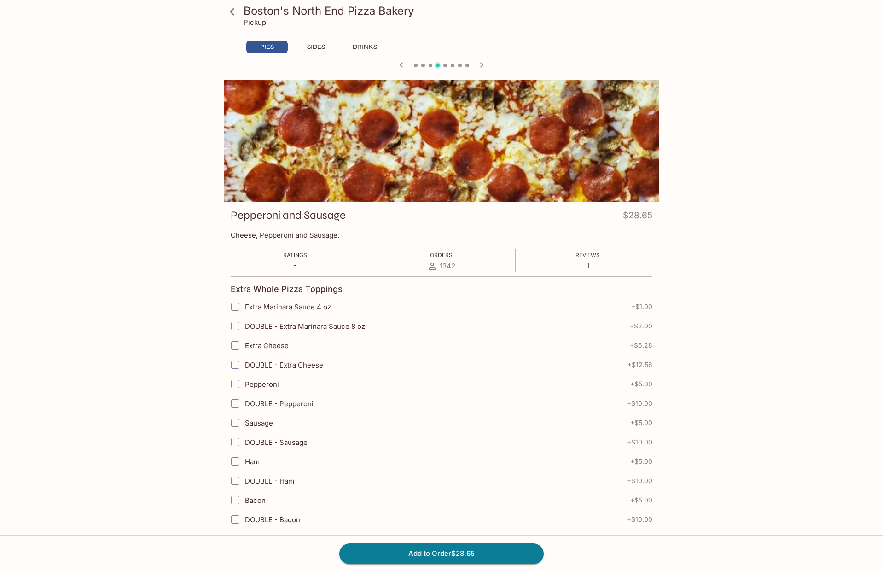
click at [152, 43] on div "Boston's North End Pizza Bakery Pickup PIES SIDES DRINKS" at bounding box center [441, 38] width 883 height 76
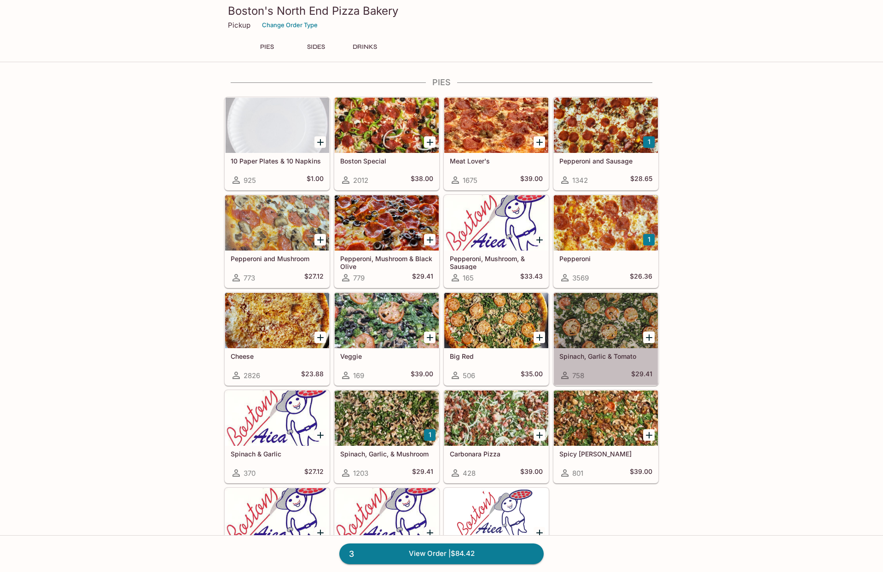
click at [583, 325] on div at bounding box center [606, 320] width 104 height 55
